Goal: Use online tool/utility: Use online tool/utility

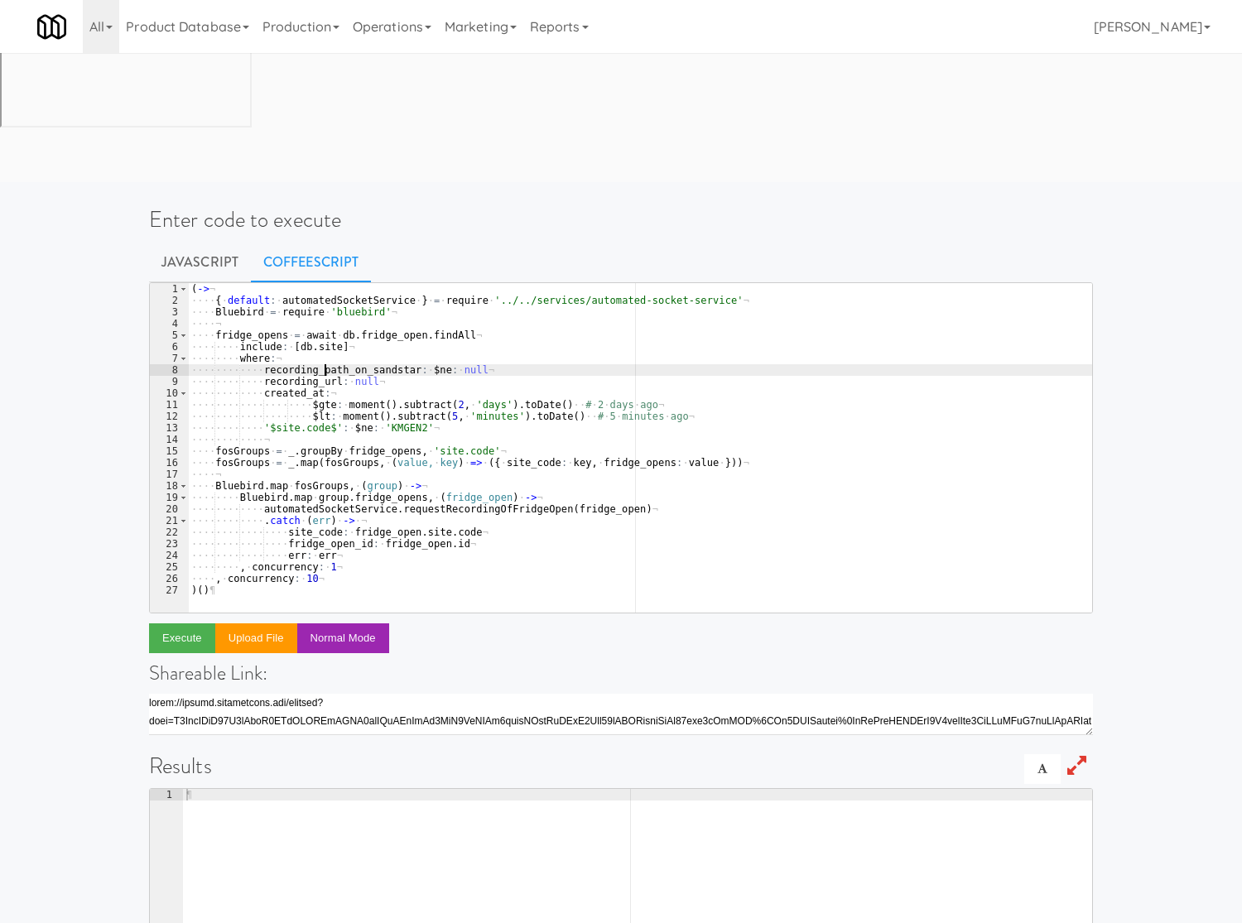
click at [324, 283] on div "( -> ¬ ···· { · default : · automatedSocketService · } · = · require · '../../s…" at bounding box center [640, 459] width 904 height 353
type textarea ", concurrency: 10 )()"
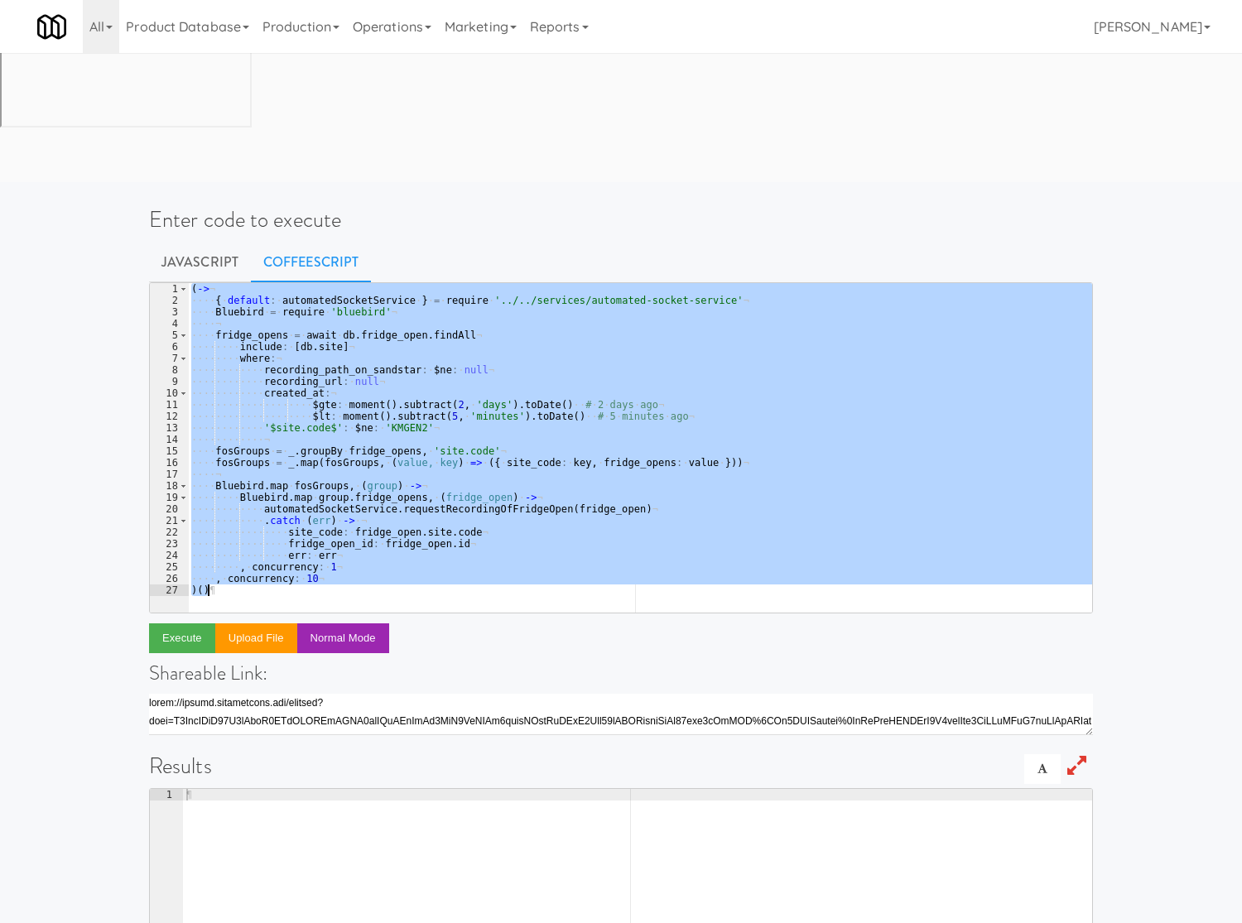
paste textarea
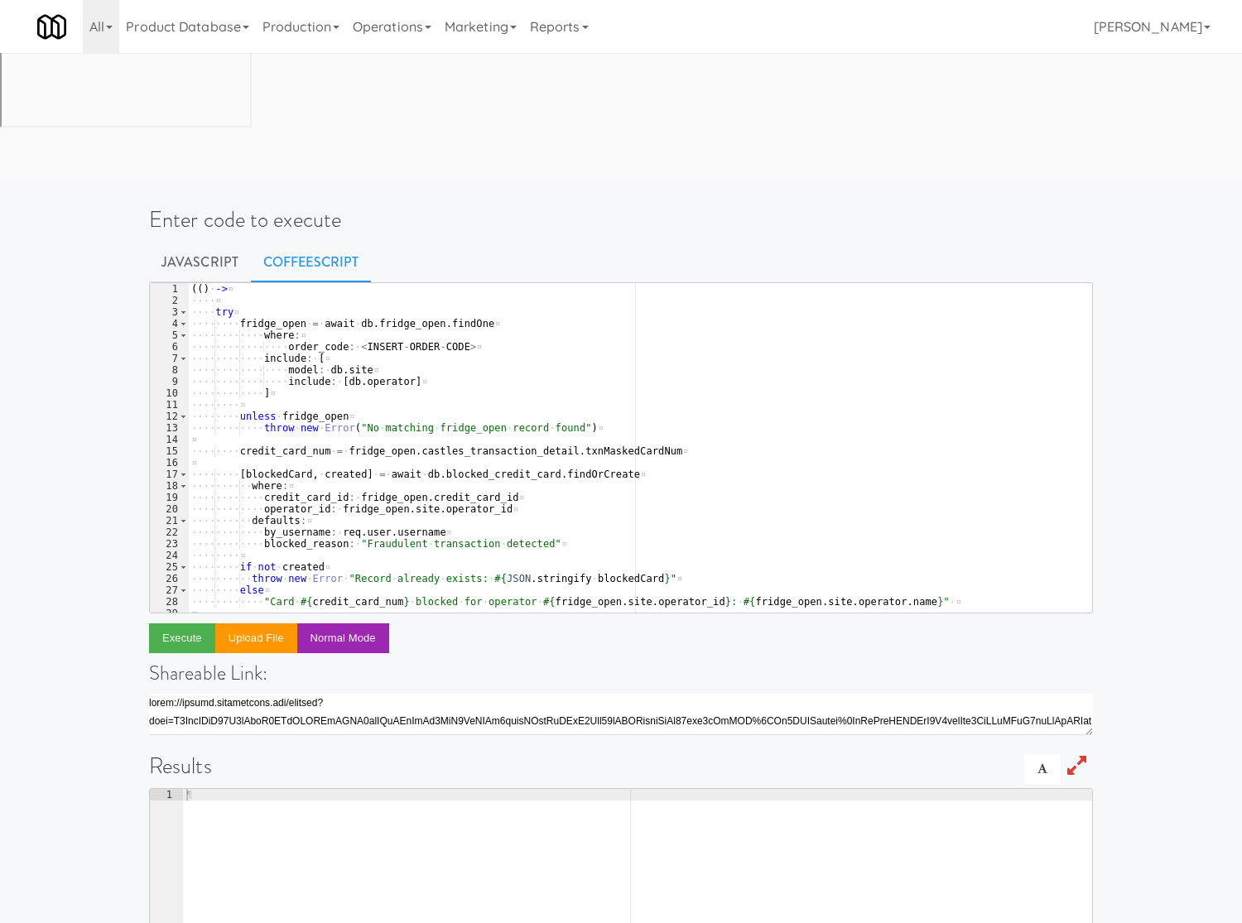
click at [85, 520] on div "Enter code to execute Javascript CoffeeScript 1 2 3 4 5 6 7 8 9 10 11 12 13 14 …" at bounding box center [621, 666] width 1242 height 955
drag, startPoint x: 874, startPoint y: 137, endPoint x: 780, endPoint y: 76, distance: 112.1
click at [874, 242] on ul "Javascript CoffeeScript" at bounding box center [621, 262] width 944 height 41
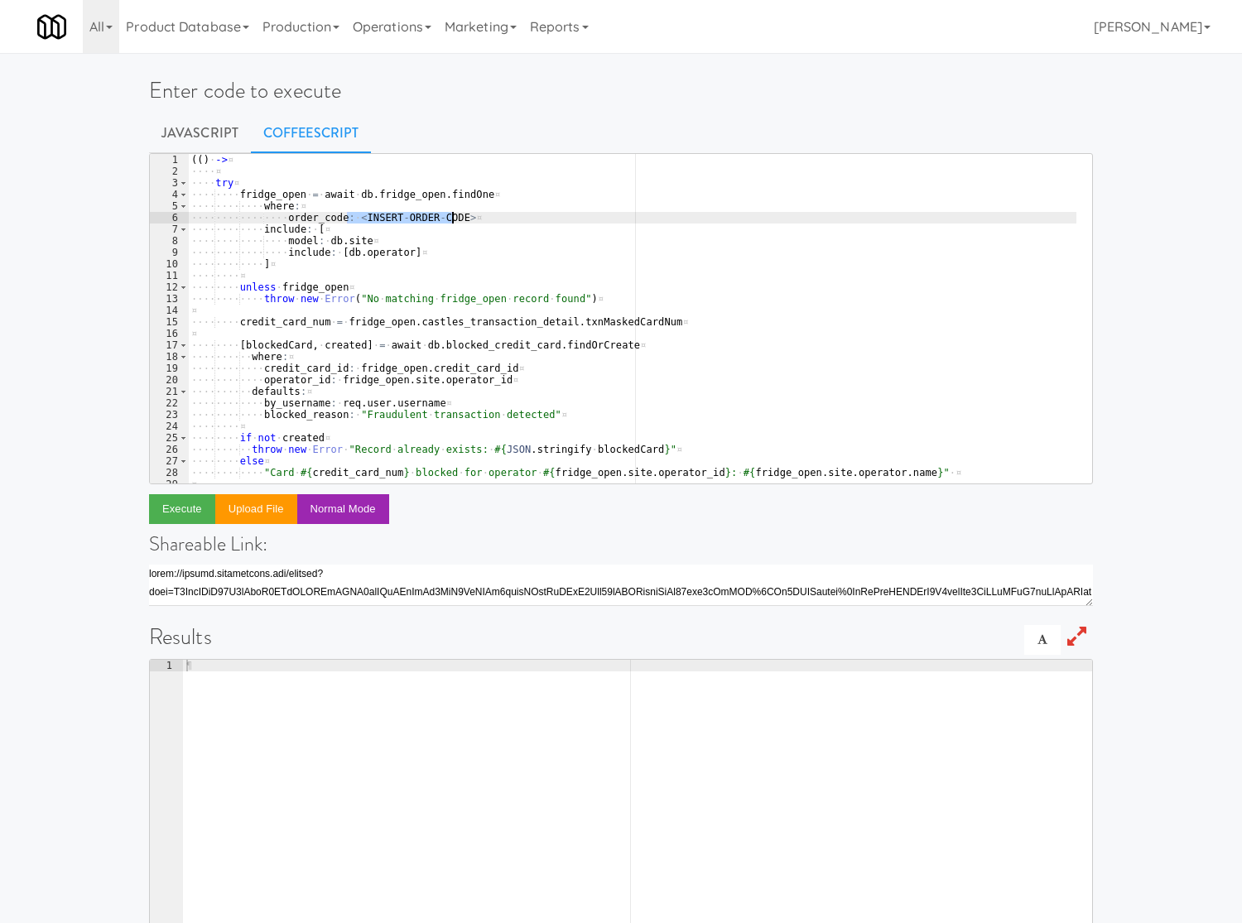
drag, startPoint x: 349, startPoint y: 220, endPoint x: 451, endPoint y: 216, distance: 102.7
click at [451, 216] on div "( ( ) · -> ¤ ···· ¤ ···· try ¤ ···· ···· fridge_open · = · await · db . fridge_…" at bounding box center [632, 330] width 888 height 353
paste textarea "Vend [US_STATE]"
paste textarea "227562"
type textarea "order_code: 227562"
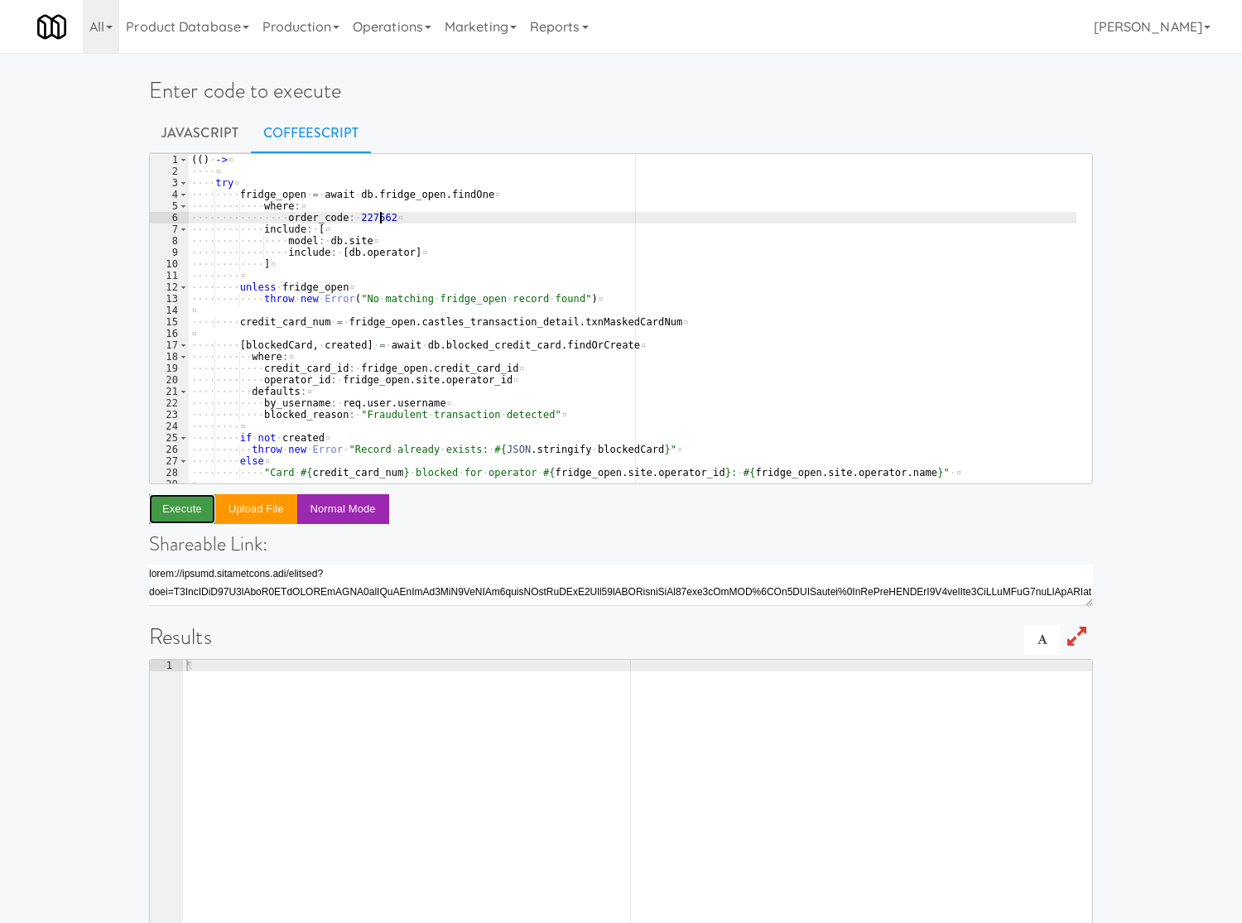
click at [188, 511] on button "Execute" at bounding box center [182, 509] width 66 height 30
click at [911, 124] on ul "Javascript CoffeeScript" at bounding box center [621, 133] width 944 height 41
click at [362, 216] on div "( ( ) · -> ¤ ···· ¤ ···· try ¤ ···· ···· fridge_open · = · await · db . fridge_…" at bounding box center [632, 330] width 888 height 353
paste textarea
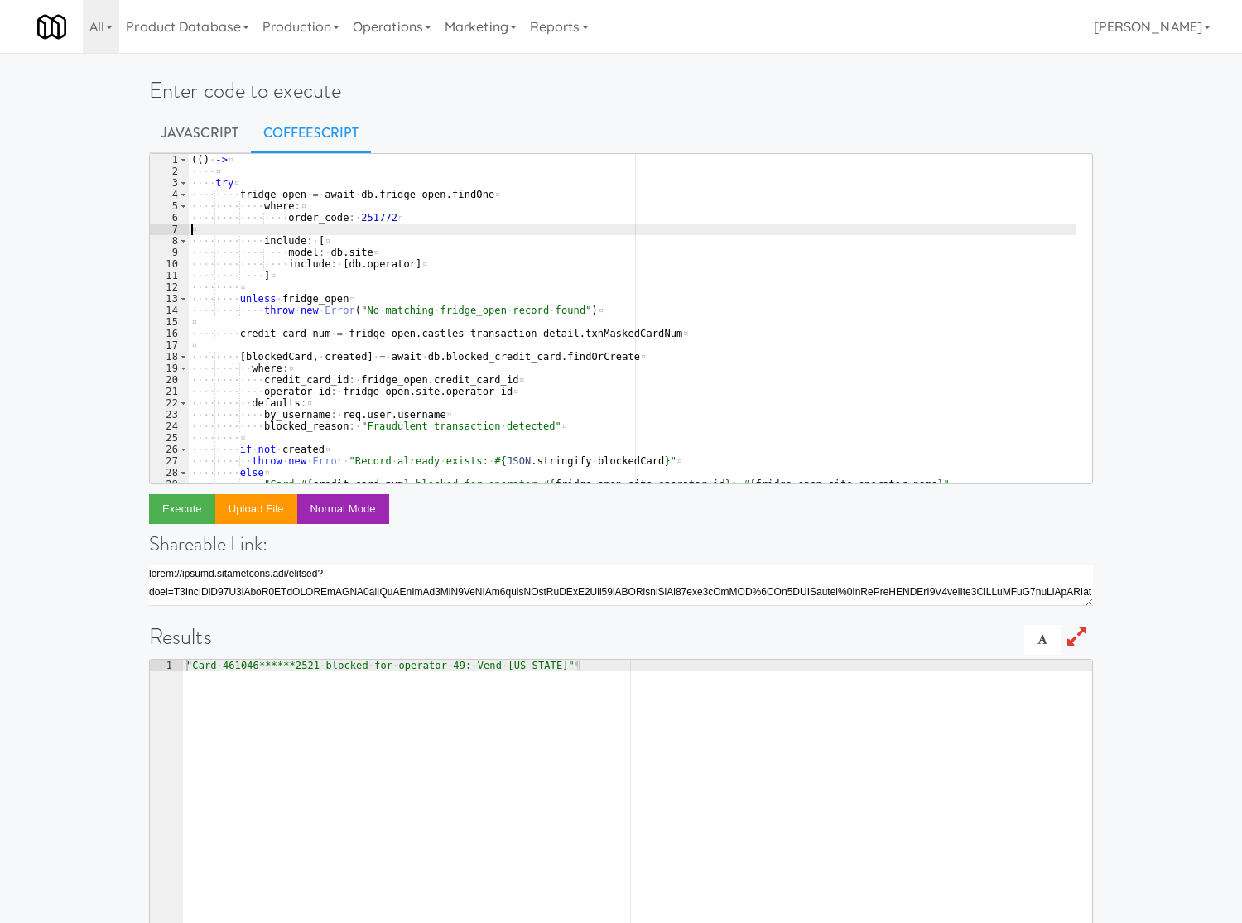
type textarea "order_code: 251772"
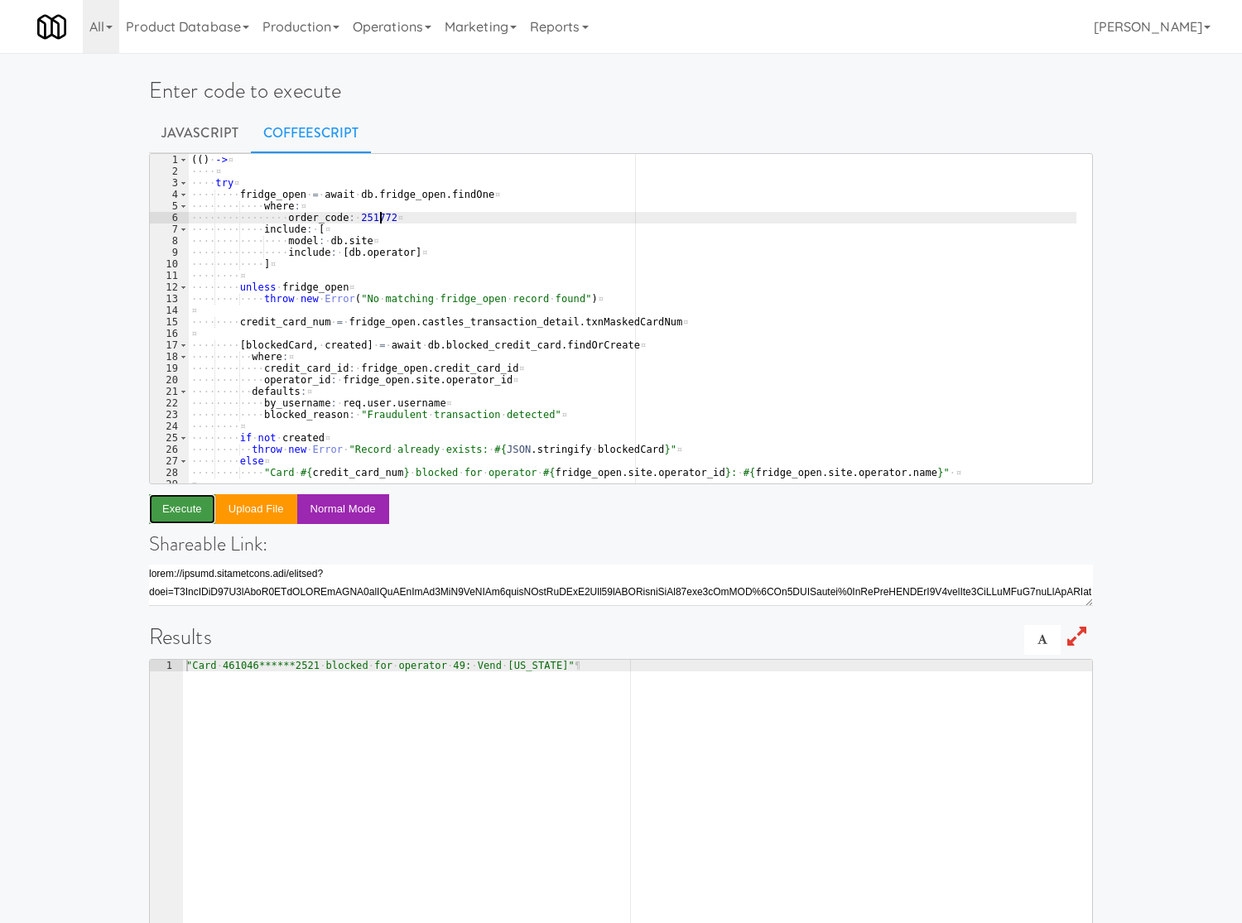
click at [184, 511] on button "Execute" at bounding box center [182, 509] width 66 height 30
